Goal: Find specific page/section: Find specific page/section

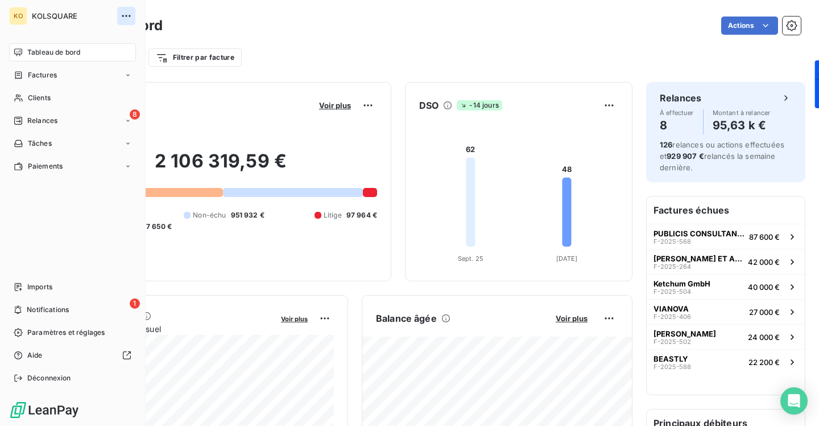
click at [127, 16] on icon "button" at bounding box center [126, 15] width 11 height 11
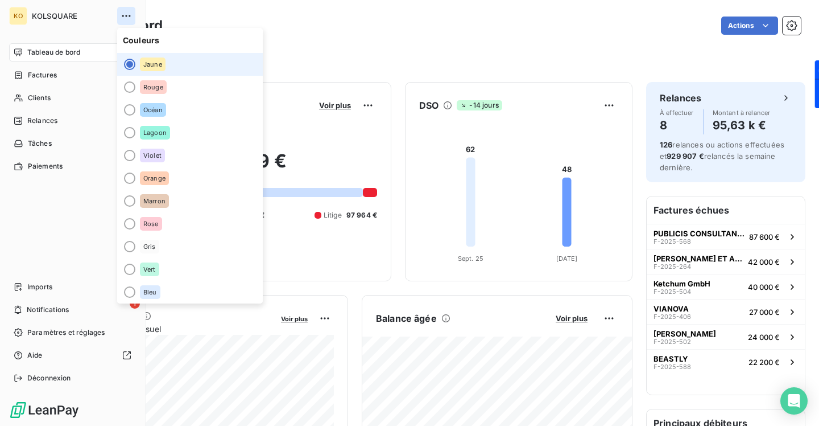
click at [127, 16] on icon "button" at bounding box center [126, 15] width 11 height 11
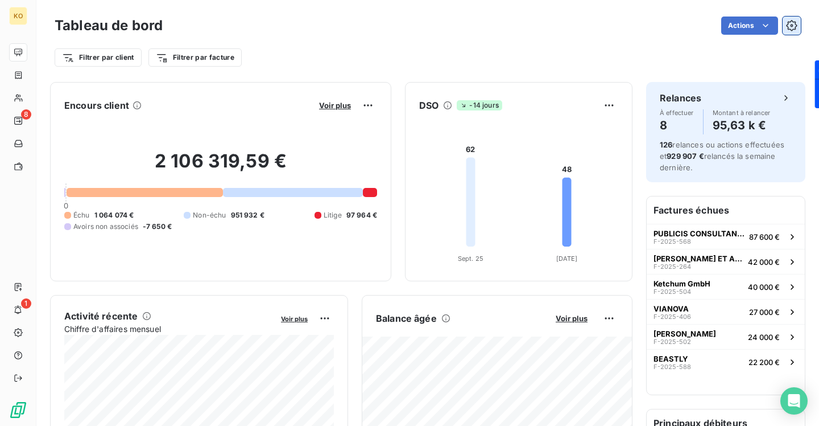
click at [793, 27] on icon "button" at bounding box center [791, 25] width 11 height 11
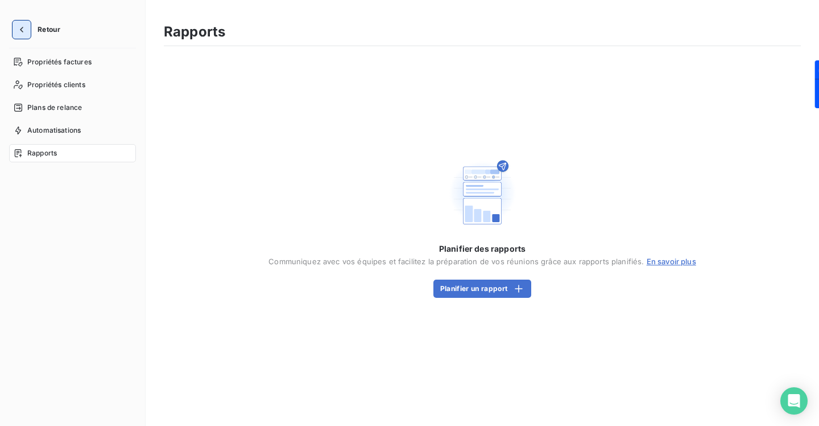
click at [27, 34] on button "button" at bounding box center [22, 29] width 18 height 18
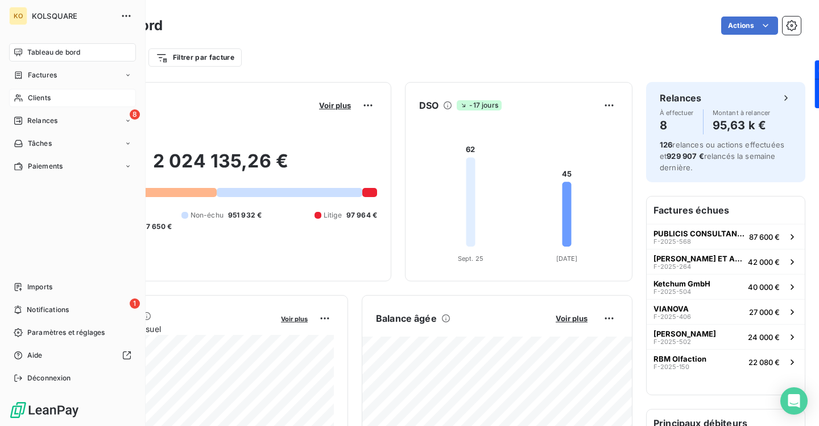
click at [42, 97] on span "Clients" at bounding box center [39, 98] width 23 height 10
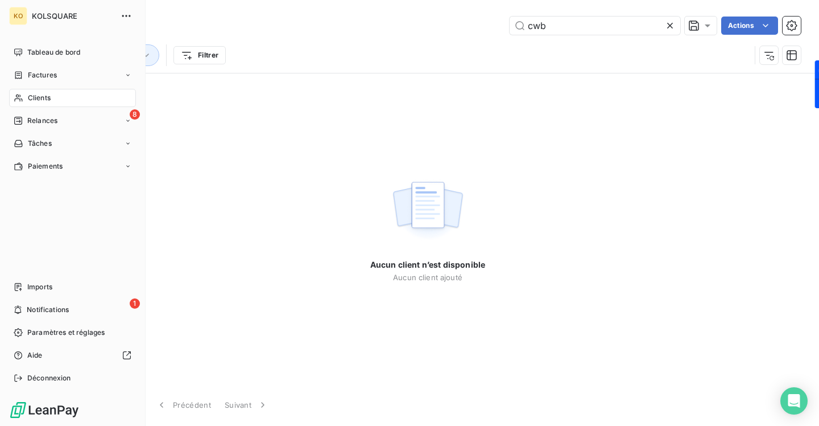
click at [51, 99] on span "Clients" at bounding box center [39, 98] width 23 height 10
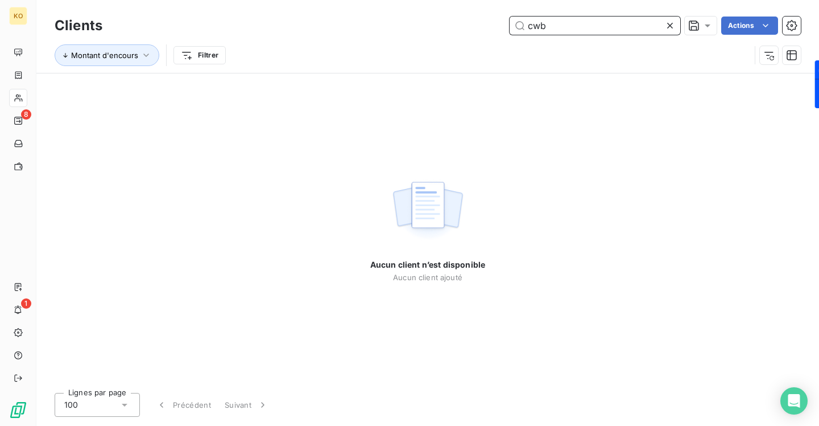
click at [568, 25] on input "cwb" at bounding box center [595, 25] width 171 height 18
type input "c"
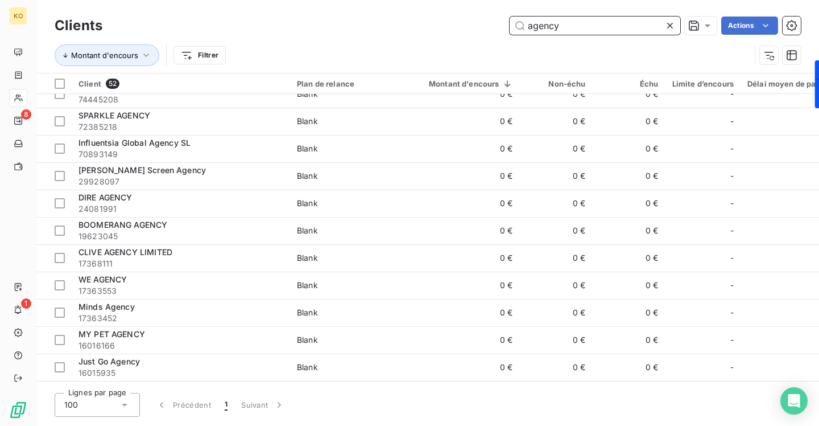
scroll to position [699, 0]
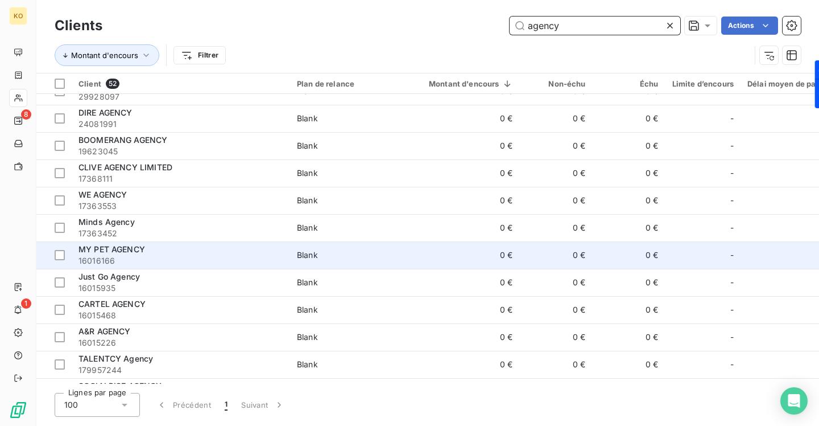
type input "agency"
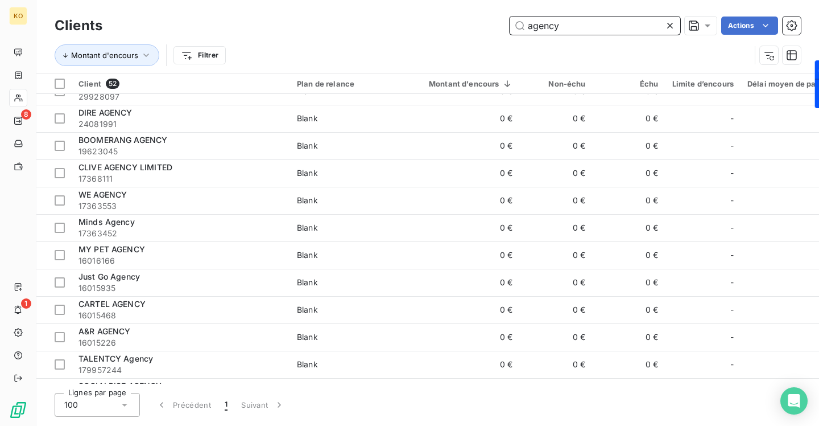
drag, startPoint x: 572, startPoint y: 26, endPoint x: 406, endPoint y: 18, distance: 165.7
click at [407, 18] on div "agency Actions" at bounding box center [458, 25] width 685 height 18
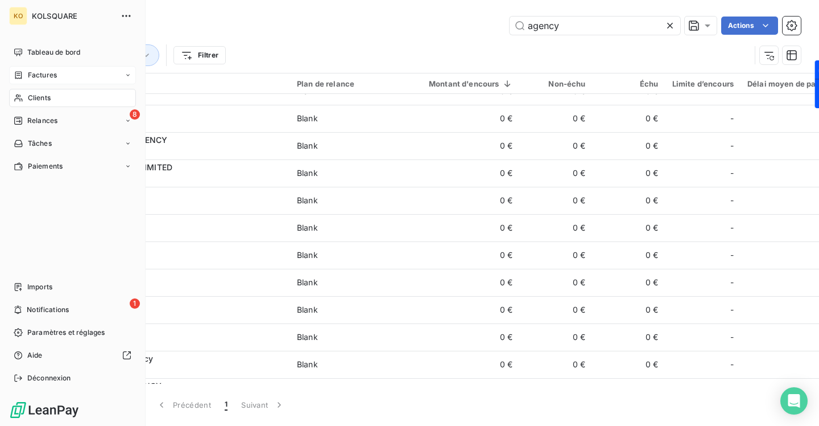
click at [51, 79] on span "Factures" at bounding box center [42, 75] width 29 height 10
click at [50, 95] on span "Factures" at bounding box center [41, 98] width 29 height 10
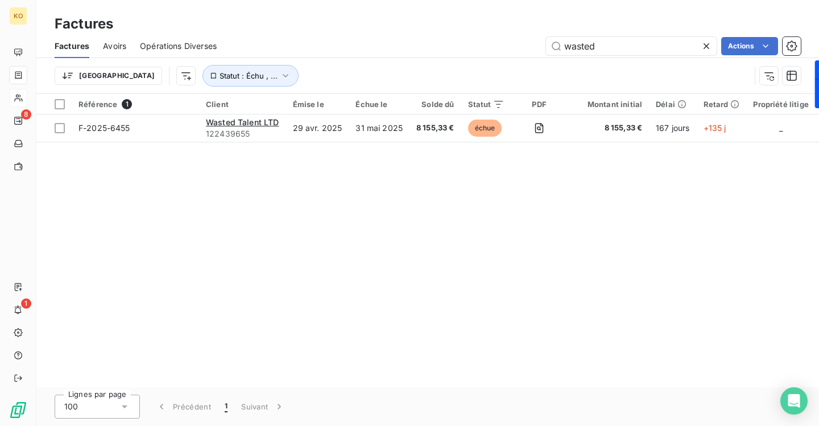
drag, startPoint x: 617, startPoint y: 46, endPoint x: 504, endPoint y: 42, distance: 112.7
click at [506, 42] on div "wasted Actions" at bounding box center [515, 46] width 571 height 18
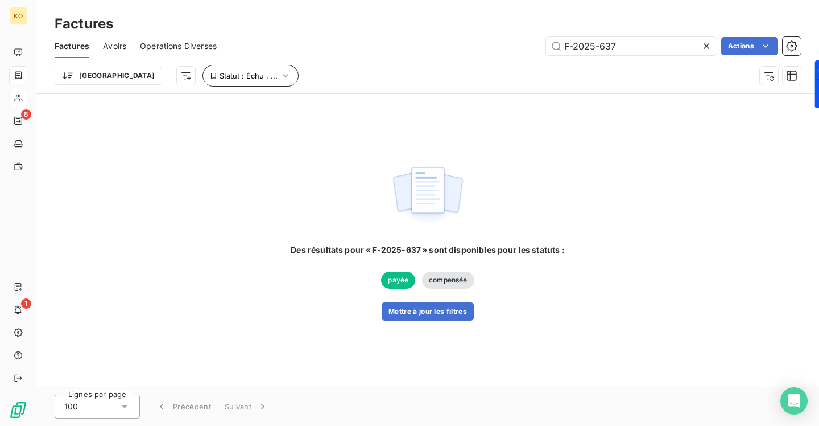
type input "F-2025-637"
click at [280, 73] on icon "button" at bounding box center [285, 75] width 11 height 11
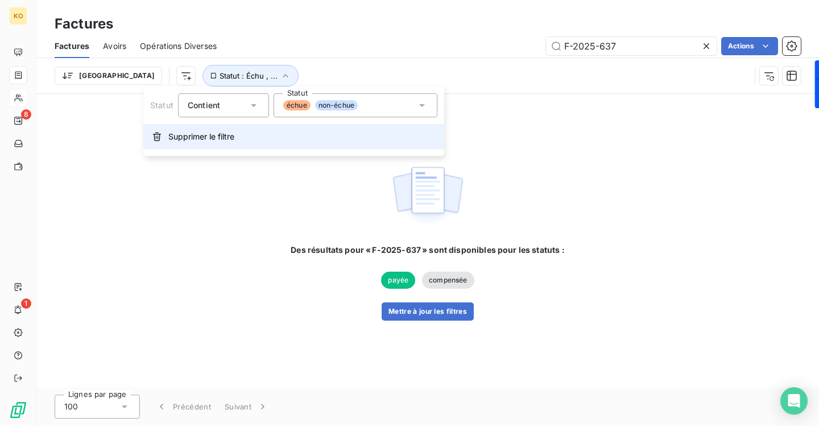
click at [171, 142] on button "Supprimer le filtre" at bounding box center [293, 136] width 301 height 25
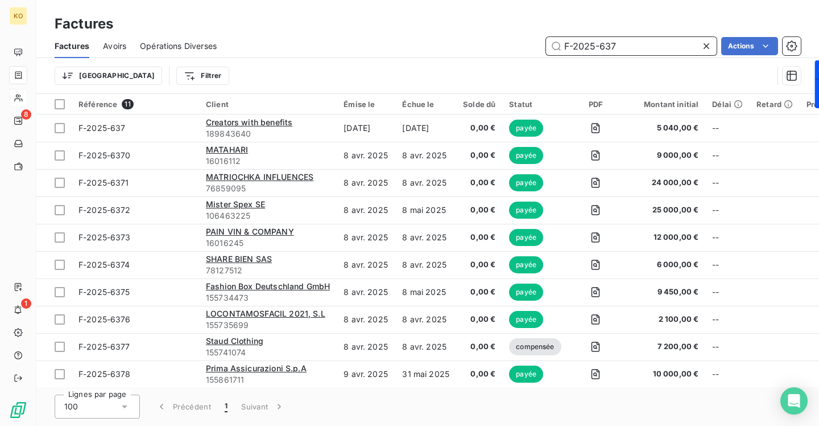
click at [625, 46] on input "F-2025-637" at bounding box center [631, 46] width 171 height 18
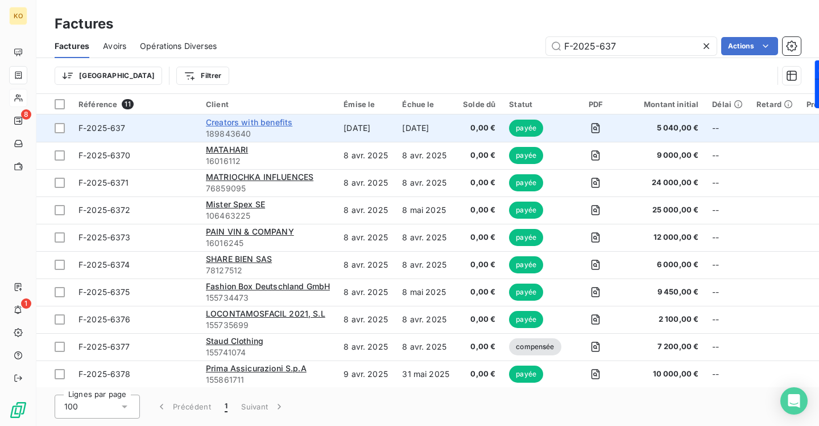
click at [262, 123] on span "Creators with benefits" at bounding box center [249, 122] width 86 height 10
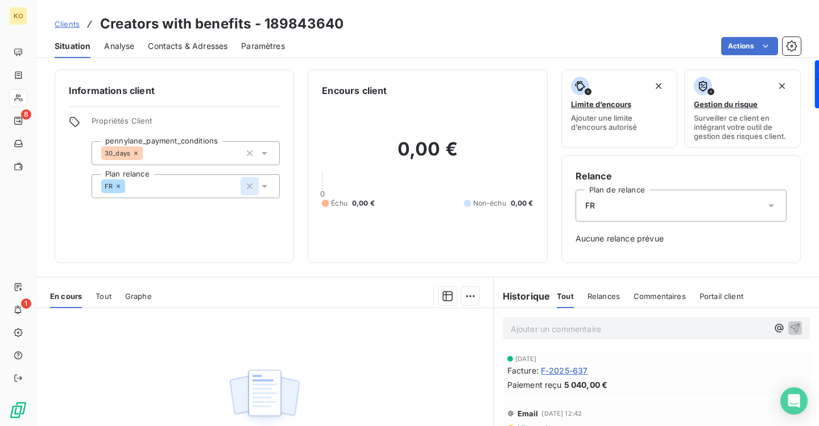
click at [253, 185] on icon "button" at bounding box center [249, 185] width 11 height 11
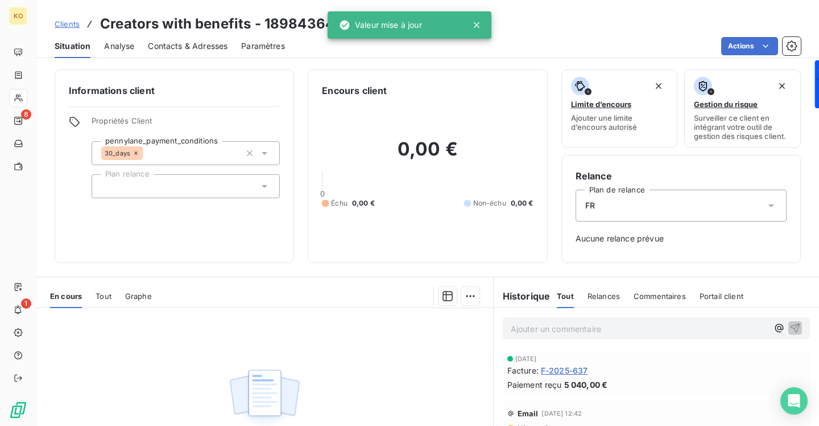
click at [288, 124] on div "Informations client Propriétés Client pennylane_payment_conditions 30_days Plan…" at bounding box center [175, 165] width 240 height 193
click at [228, 189] on div at bounding box center [186, 186] width 188 height 24
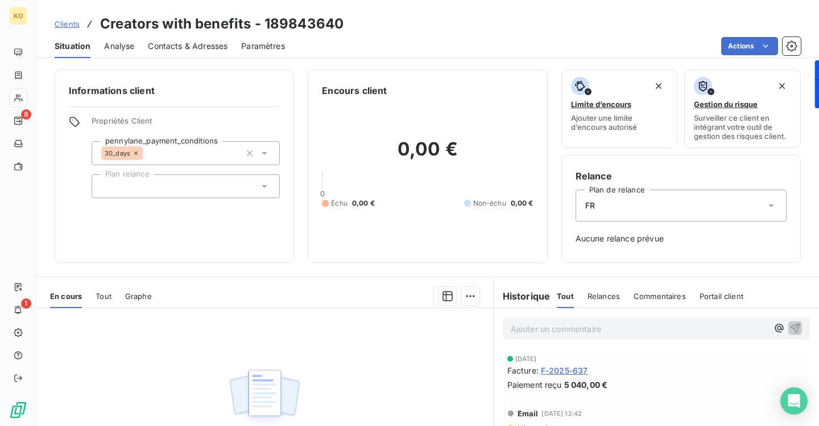
click at [266, 110] on div "Informations client Propriétés Client pennylane_payment_conditions 30_days Plan…" at bounding box center [175, 165] width 240 height 193
click at [249, 151] on icon "button" at bounding box center [250, 153] width 6 height 6
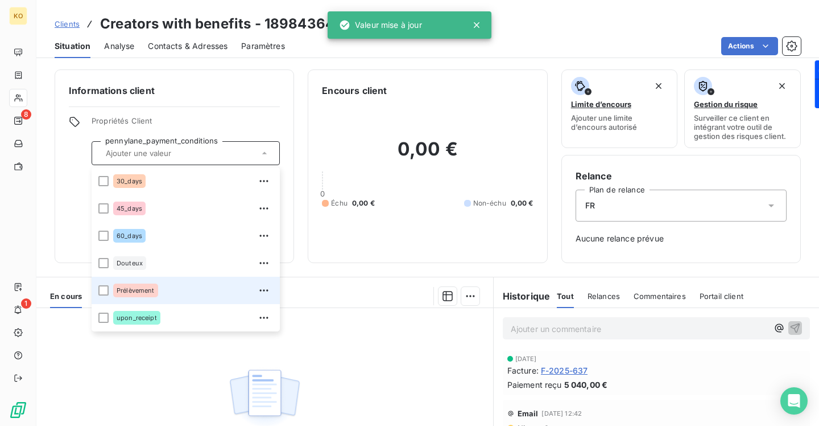
click at [160, 288] on div "Prélèvement" at bounding box center [193, 290] width 160 height 18
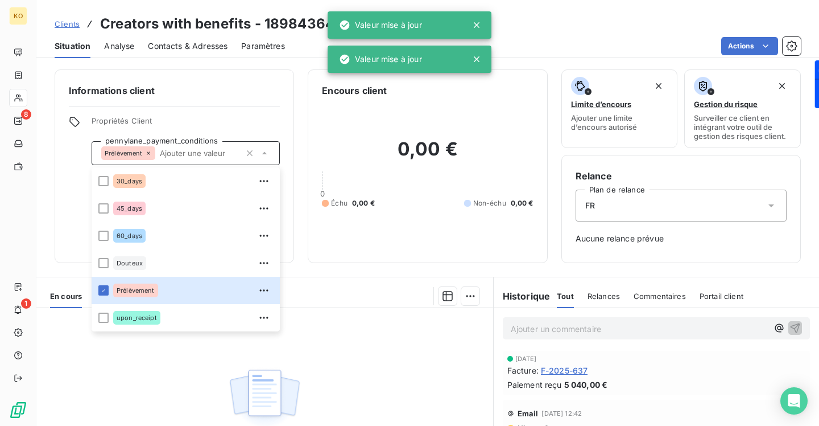
click at [366, 285] on div "En cours Tout Graphe" at bounding box center [264, 296] width 457 height 24
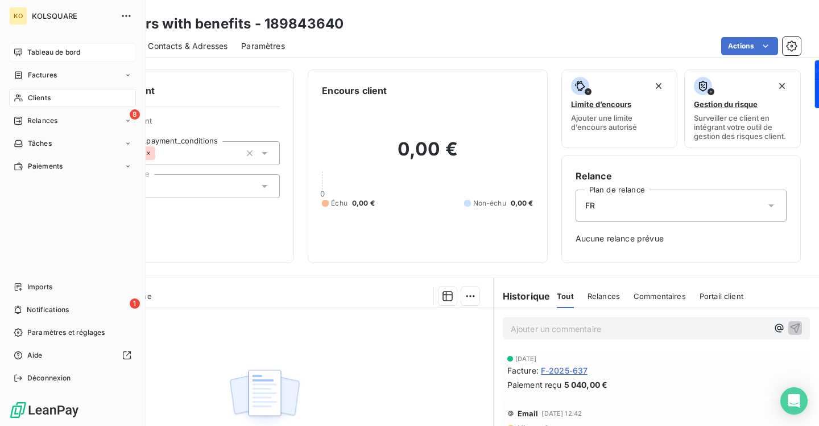
drag, startPoint x: 15, startPoint y: 55, endPoint x: 41, endPoint y: 55, distance: 25.6
click at [15, 55] on icon at bounding box center [18, 52] width 9 height 9
